Goal: Task Accomplishment & Management: Use online tool/utility

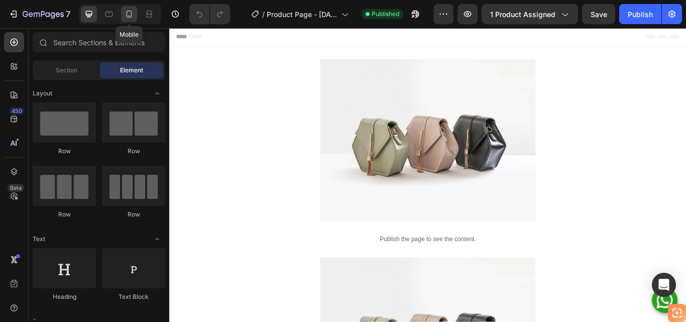
click at [128, 15] on icon at bounding box center [129, 14] width 10 height 10
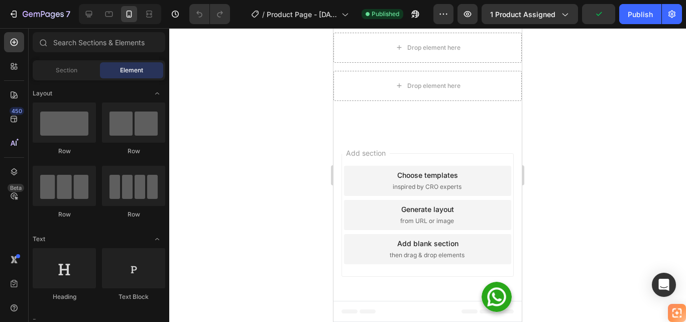
scroll to position [1658, 0]
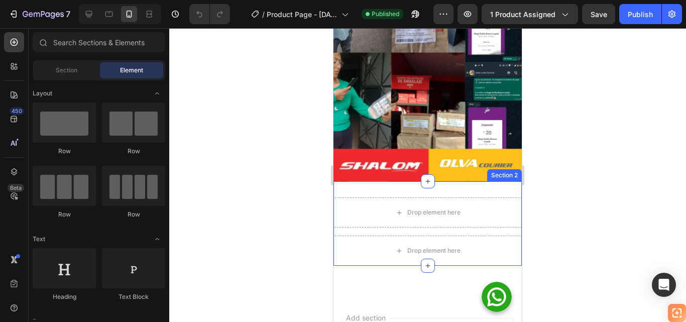
click at [355, 181] on div "Drop element here Drop element here Product Section 2" at bounding box center [428, 223] width 188 height 84
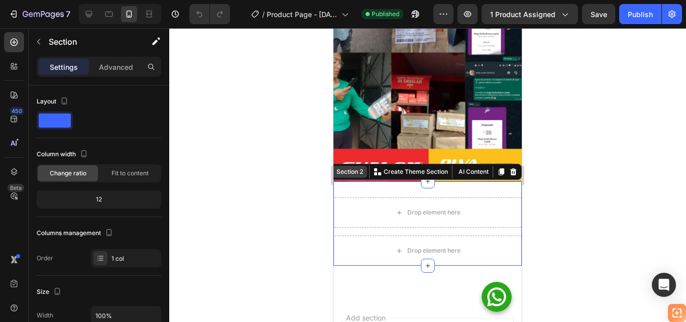
click at [345, 167] on div "Section 2" at bounding box center [350, 171] width 31 height 9
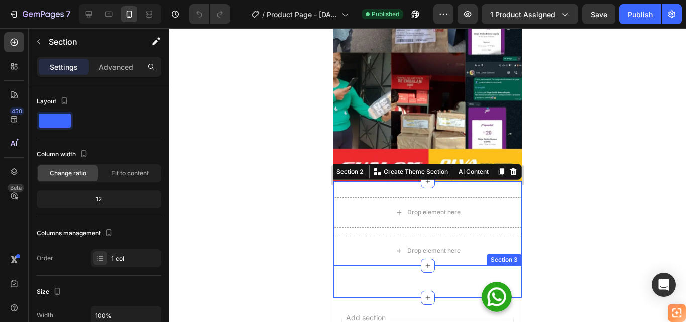
click at [385, 266] on div "Custom Code Section 3" at bounding box center [428, 282] width 188 height 32
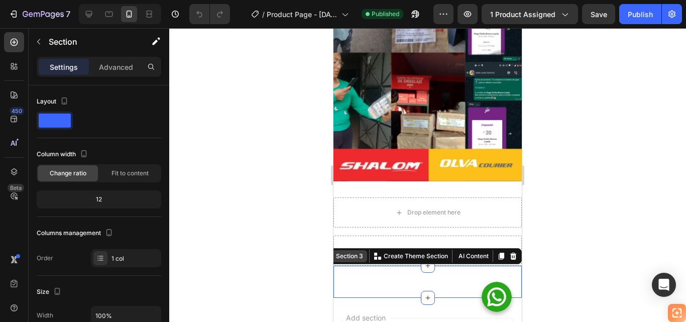
click at [346, 252] on div "Section 3" at bounding box center [349, 256] width 31 height 9
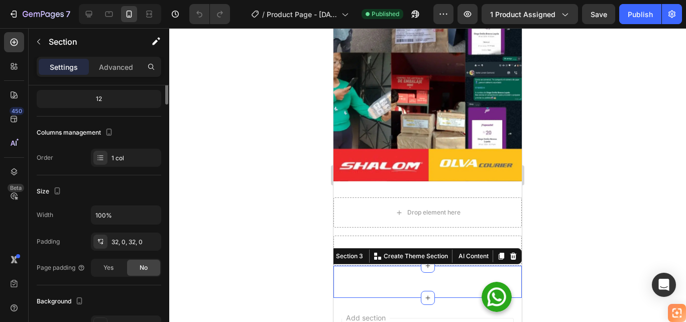
scroll to position [0, 0]
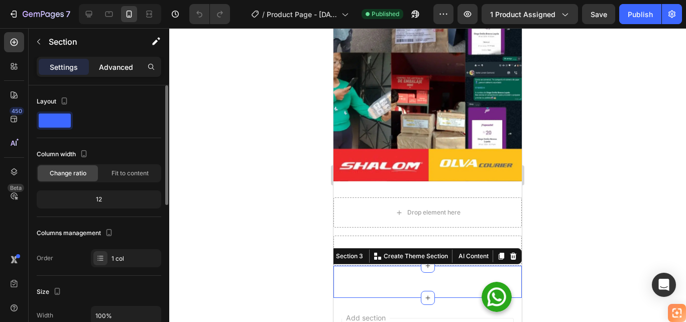
click at [118, 69] on p "Advanced" at bounding box center [116, 67] width 34 height 11
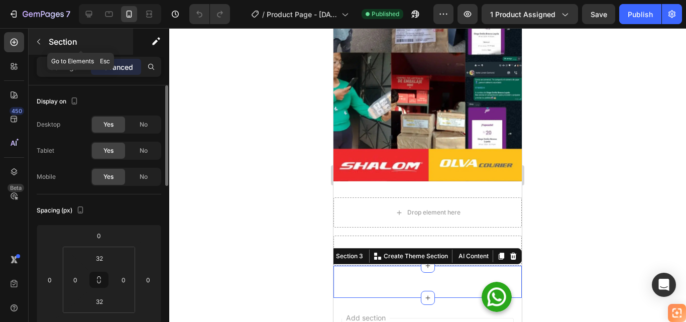
click at [42, 41] on icon "button" at bounding box center [39, 42] width 8 height 8
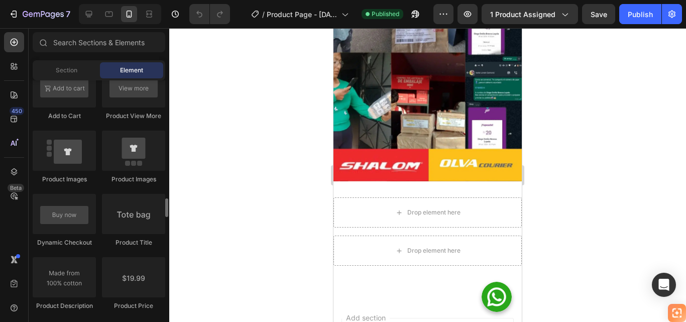
scroll to position [1759, 0]
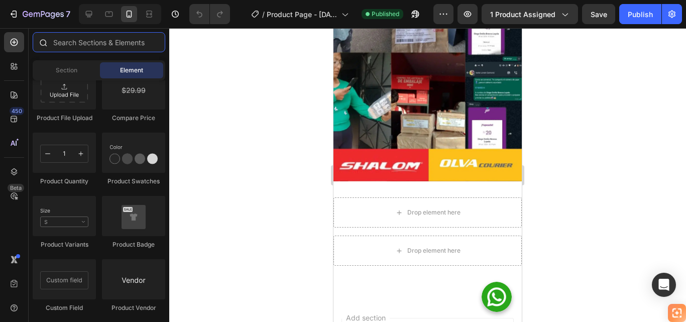
click at [90, 45] on input "text" at bounding box center [99, 42] width 133 height 20
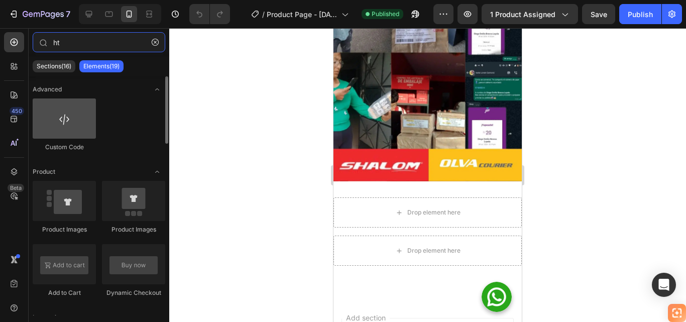
type input "ht"
click at [79, 125] on div at bounding box center [64, 118] width 63 height 40
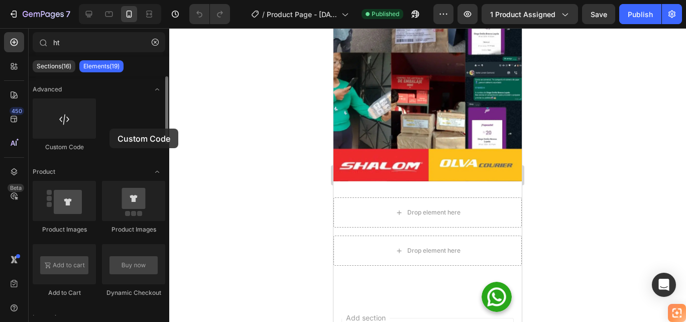
drag, startPoint x: 84, startPoint y: 124, endPoint x: 113, endPoint y: 129, distance: 29.0
click at [111, 181] on div "Custom Code" at bounding box center [99, 244] width 133 height 126
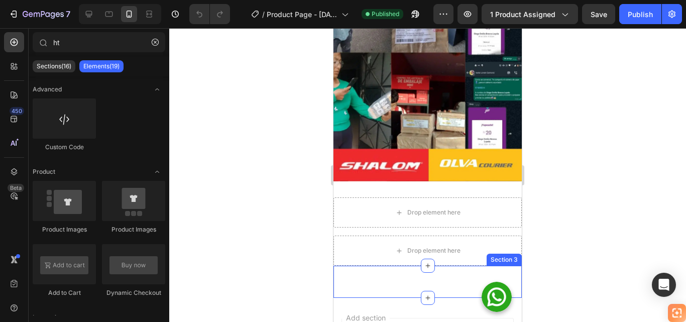
click at [450, 266] on div "Custom Code Section 3" at bounding box center [428, 282] width 188 height 32
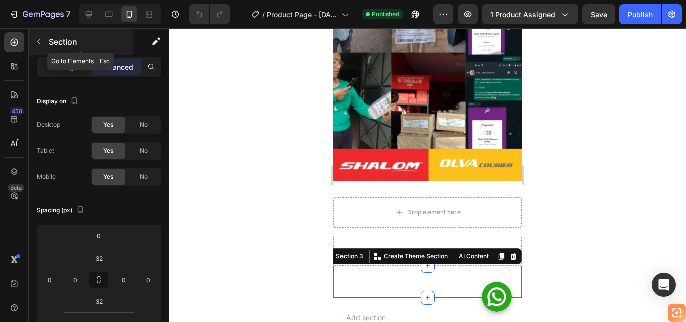
click at [42, 39] on icon "button" at bounding box center [39, 42] width 8 height 8
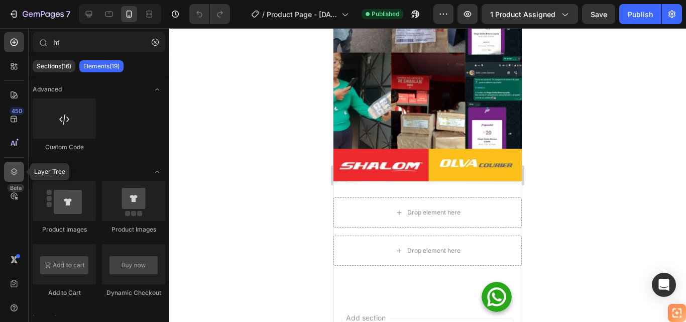
click at [17, 174] on icon at bounding box center [14, 172] width 10 height 10
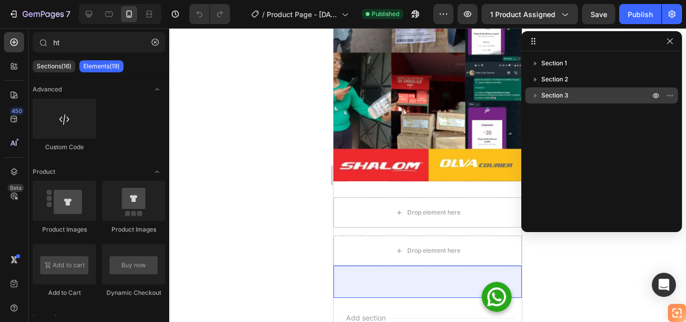
click at [585, 95] on p "Section 3" at bounding box center [597, 95] width 111 height 10
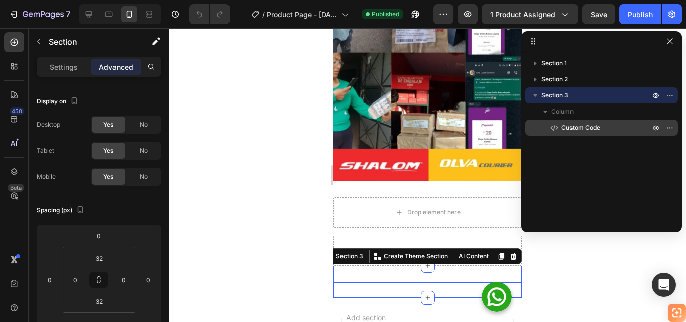
click at [575, 127] on span "Custom Code" at bounding box center [581, 128] width 39 height 10
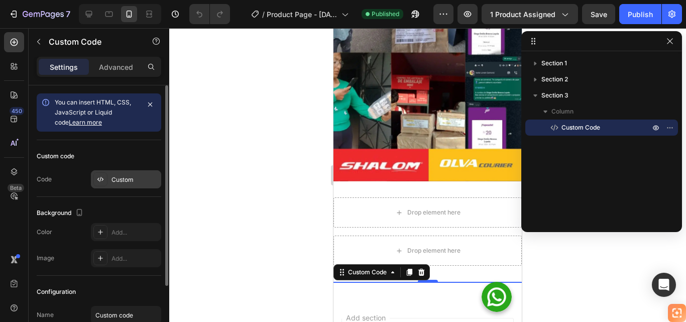
click at [139, 179] on div "Custom" at bounding box center [135, 179] width 47 height 9
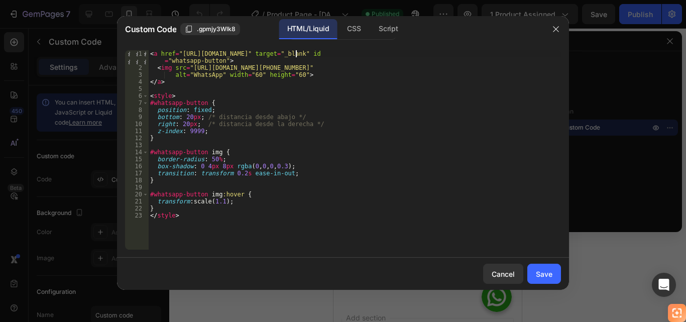
click at [296, 53] on div "< a href = "[URL][DOMAIN_NAME]" target = "_blank" id = "whatsapp-button" > < im…" at bounding box center [354, 160] width 413 height 221
drag, startPoint x: 446, startPoint y: 53, endPoint x: 455, endPoint y: 53, distance: 8.6
click at [455, 53] on div "< a href = "[URL][DOMAIN_NAME]" target = "_blank" id = "whatsapp-button" > < im…" at bounding box center [354, 160] width 413 height 221
click at [297, 54] on div "< a href = "[URL][DOMAIN_NAME]" target = "_blank" id = "whatsapp-button" > < im…" at bounding box center [354, 160] width 413 height 221
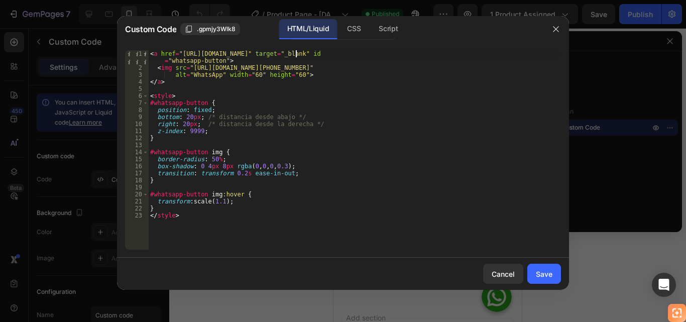
paste textarea "%20"
click at [329, 53] on div "< a href = "[URL][DOMAIN_NAME] ,%20quiero%20más%20información%20sobre%20este%20…" at bounding box center [354, 160] width 413 height 221
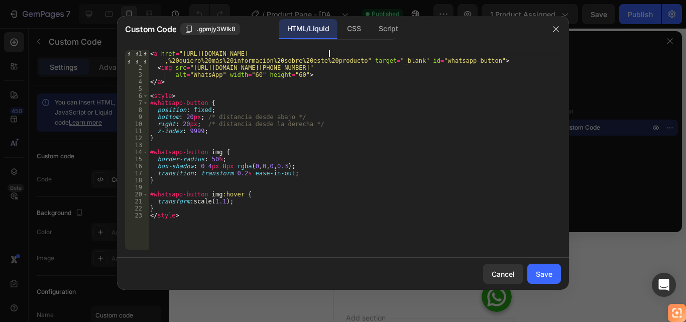
paste textarea "%20"
type textarea "<a href="[URL][DOMAIN_NAME]" target="_blank" id="whatsapp-button">"
click at [543, 278] on div "Save" at bounding box center [544, 274] width 17 height 11
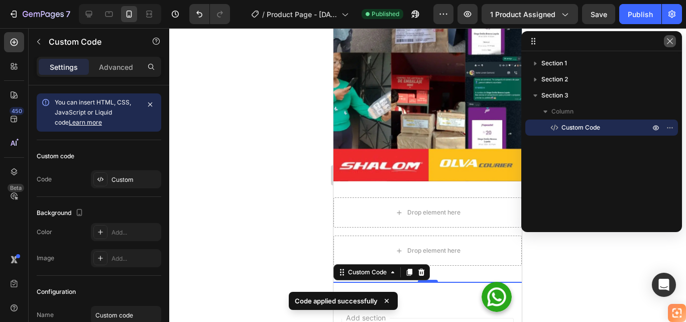
click at [672, 40] on icon "button" at bounding box center [670, 41] width 8 height 8
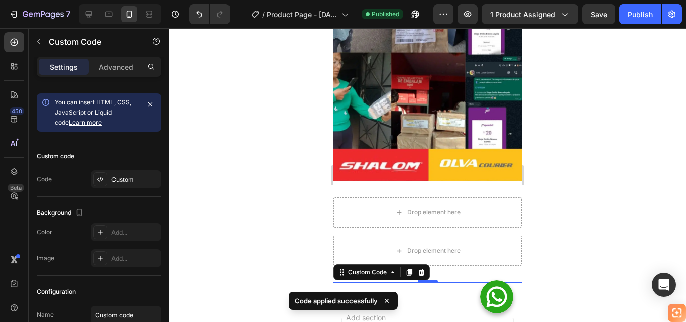
click at [489, 298] on img at bounding box center [496, 296] width 33 height 33
click at [488, 300] on img at bounding box center [496, 296] width 33 height 33
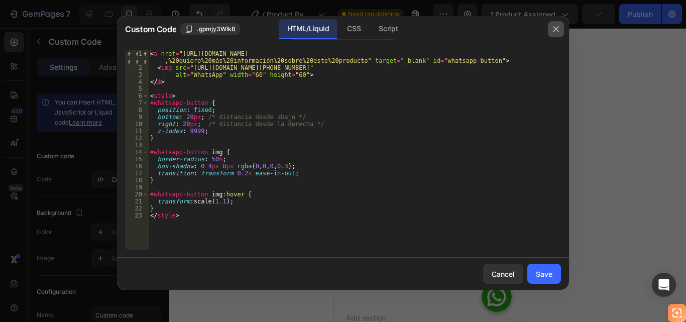
click at [556, 30] on icon "button" at bounding box center [556, 29] width 6 height 6
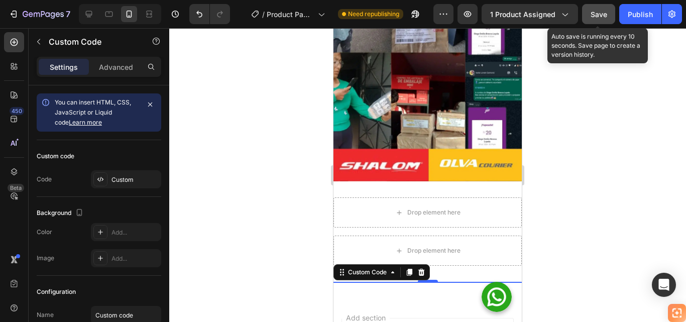
click at [595, 14] on span "Save" at bounding box center [599, 14] width 17 height 9
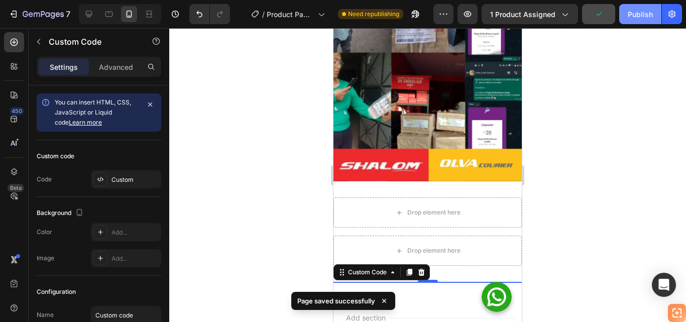
click at [641, 14] on div "Publish" at bounding box center [640, 14] width 25 height 11
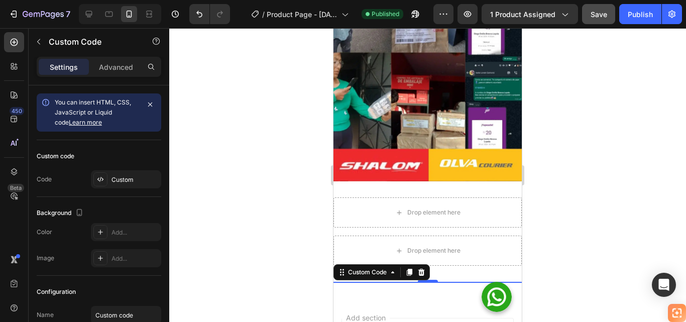
click at [601, 12] on span "Save" at bounding box center [599, 14] width 17 height 9
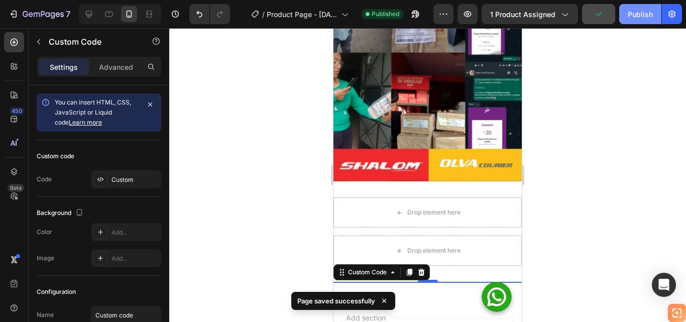
click at [640, 12] on div "Publish" at bounding box center [640, 14] width 25 height 11
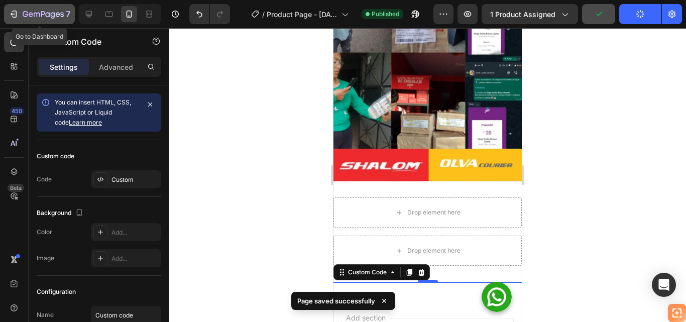
click at [44, 16] on icon "button" at bounding box center [43, 15] width 41 height 9
